Goal: Information Seeking & Learning: Learn about a topic

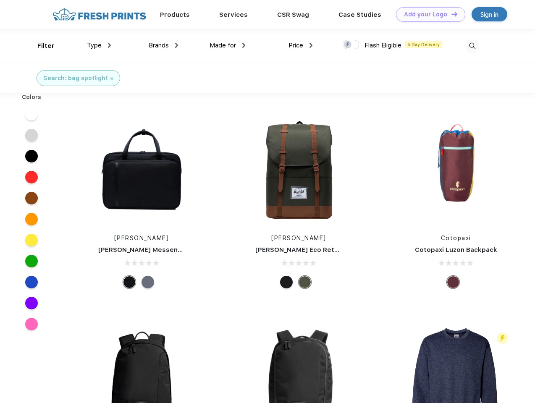
scroll to position [0, 0]
click at [427, 14] on link "Add your Logo Design Tool" at bounding box center [430, 14] width 69 height 15
click at [0, 0] on div "Design Tool" at bounding box center [0, 0] width 0 height 0
click at [450, 14] on link "Add your Logo Design Tool" at bounding box center [430, 14] width 69 height 15
click at [40, 46] on div "Filter" at bounding box center [45, 46] width 17 height 10
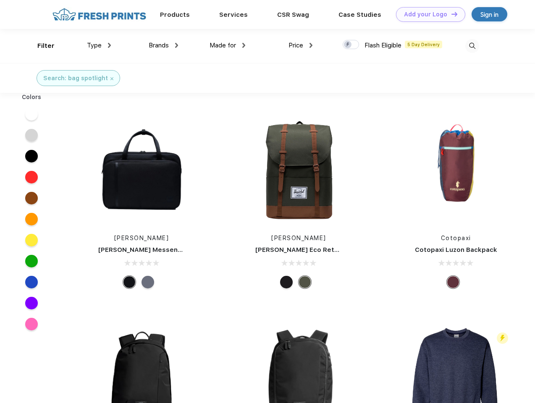
click at [99, 45] on span "Type" at bounding box center [94, 46] width 15 height 8
click at [163, 45] on span "Brands" at bounding box center [159, 46] width 20 height 8
click at [227, 45] on span "Made for" at bounding box center [222, 46] width 26 height 8
click at [300, 45] on span "Price" at bounding box center [295, 46] width 15 height 8
click at [351, 45] on div at bounding box center [350, 44] width 16 height 9
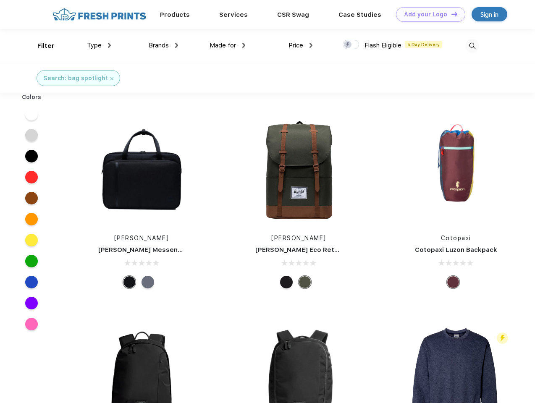
click at [348, 45] on input "checkbox" at bounding box center [344, 41] width 5 height 5
click at [472, 46] on img at bounding box center [472, 46] width 14 height 14
